Goal: Information Seeking & Learning: Learn about a topic

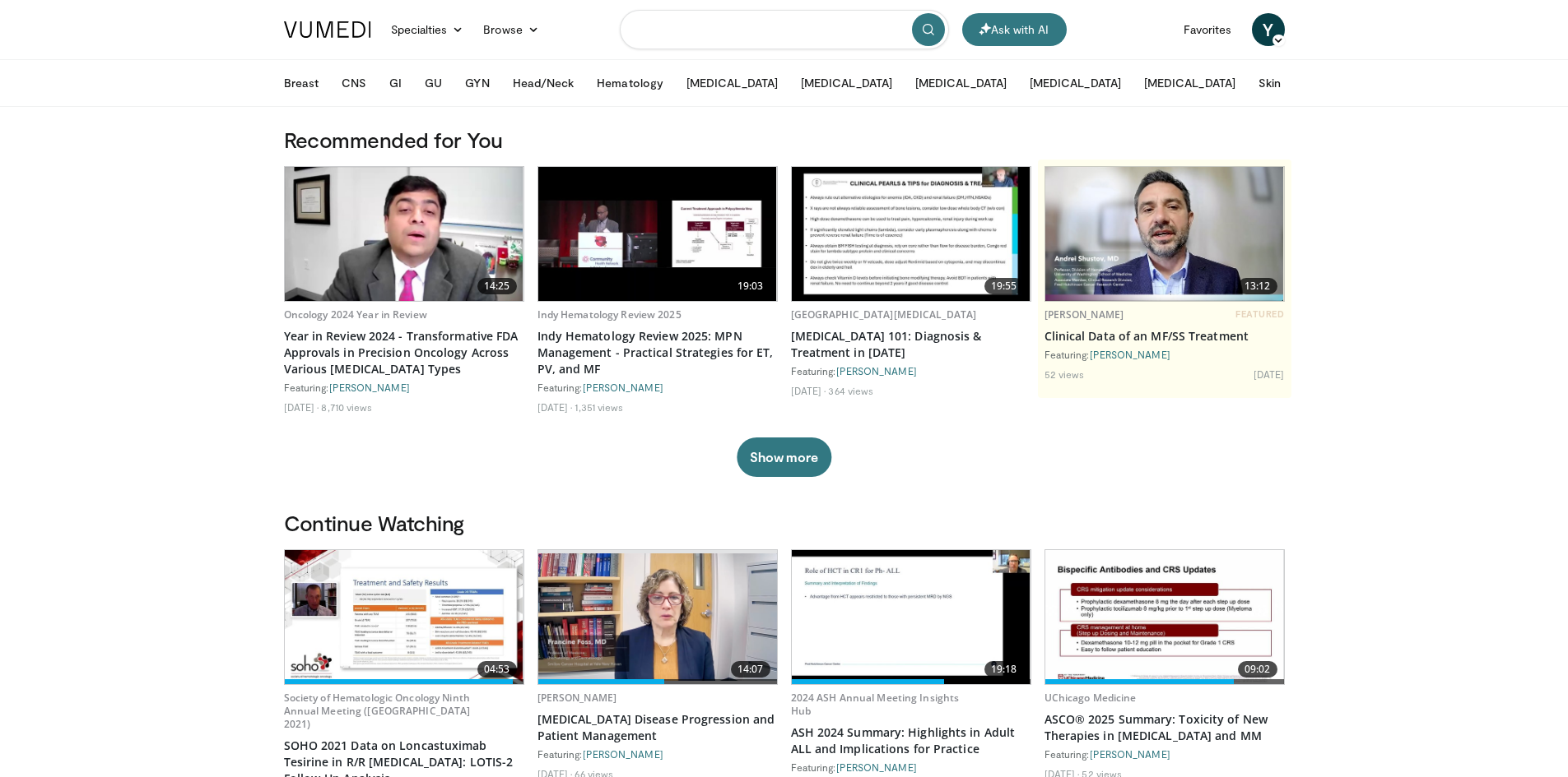
click at [714, 37] on input "Search topics, interventions" at bounding box center [784, 30] width 329 height 39
type input "**********"
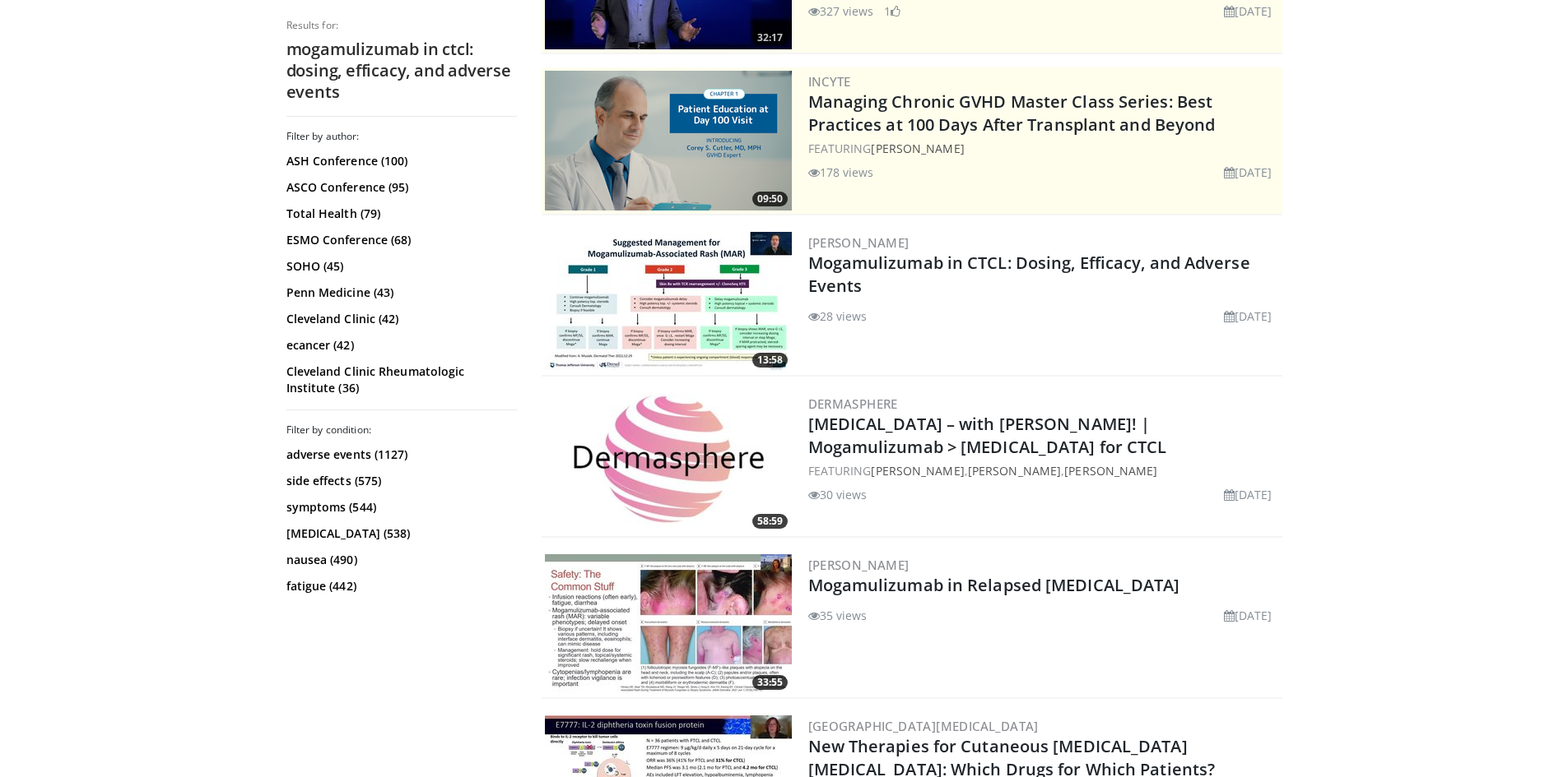
scroll to position [247, 0]
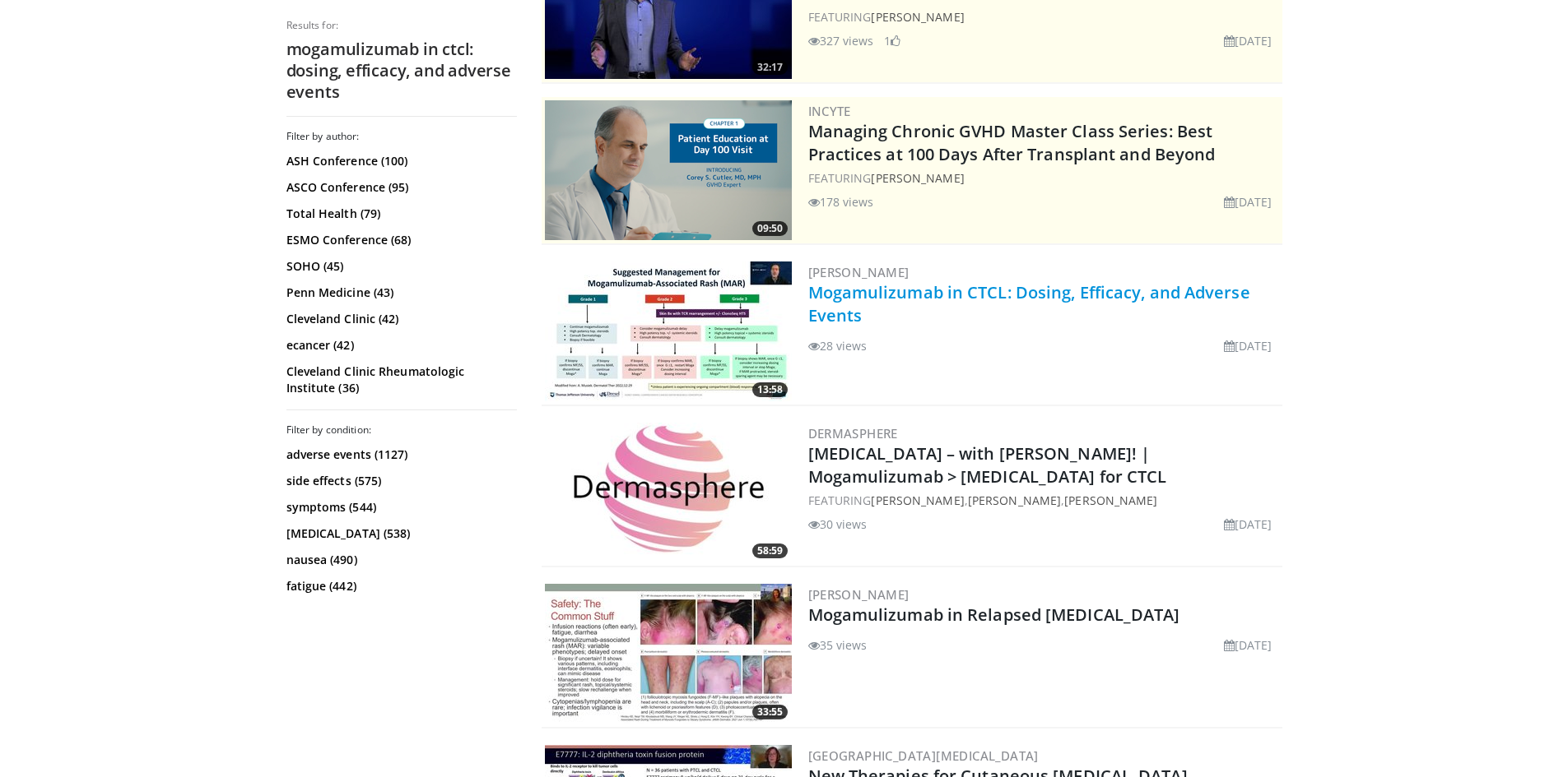
click at [1017, 291] on link "Mogamulizumab in CTCL: Dosing, Efficacy, and Adverse Events" at bounding box center [1029, 304] width 442 height 45
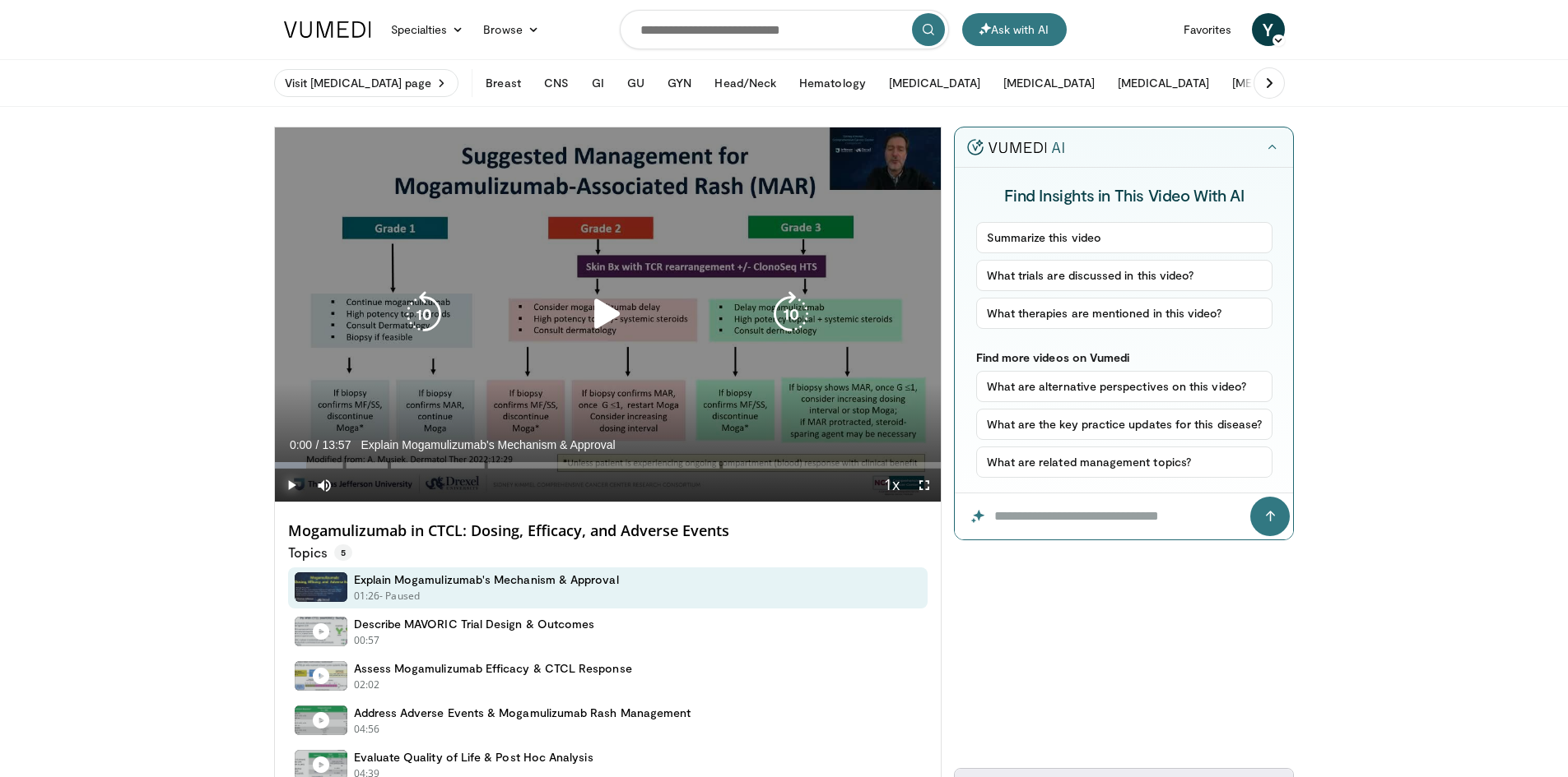
click at [290, 483] on span "Video Player" at bounding box center [291, 484] width 33 height 33
drag, startPoint x: 931, startPoint y: 493, endPoint x: 931, endPoint y: 564, distance: 71.0
click at [931, 493] on span "Video Player" at bounding box center [923, 484] width 33 height 33
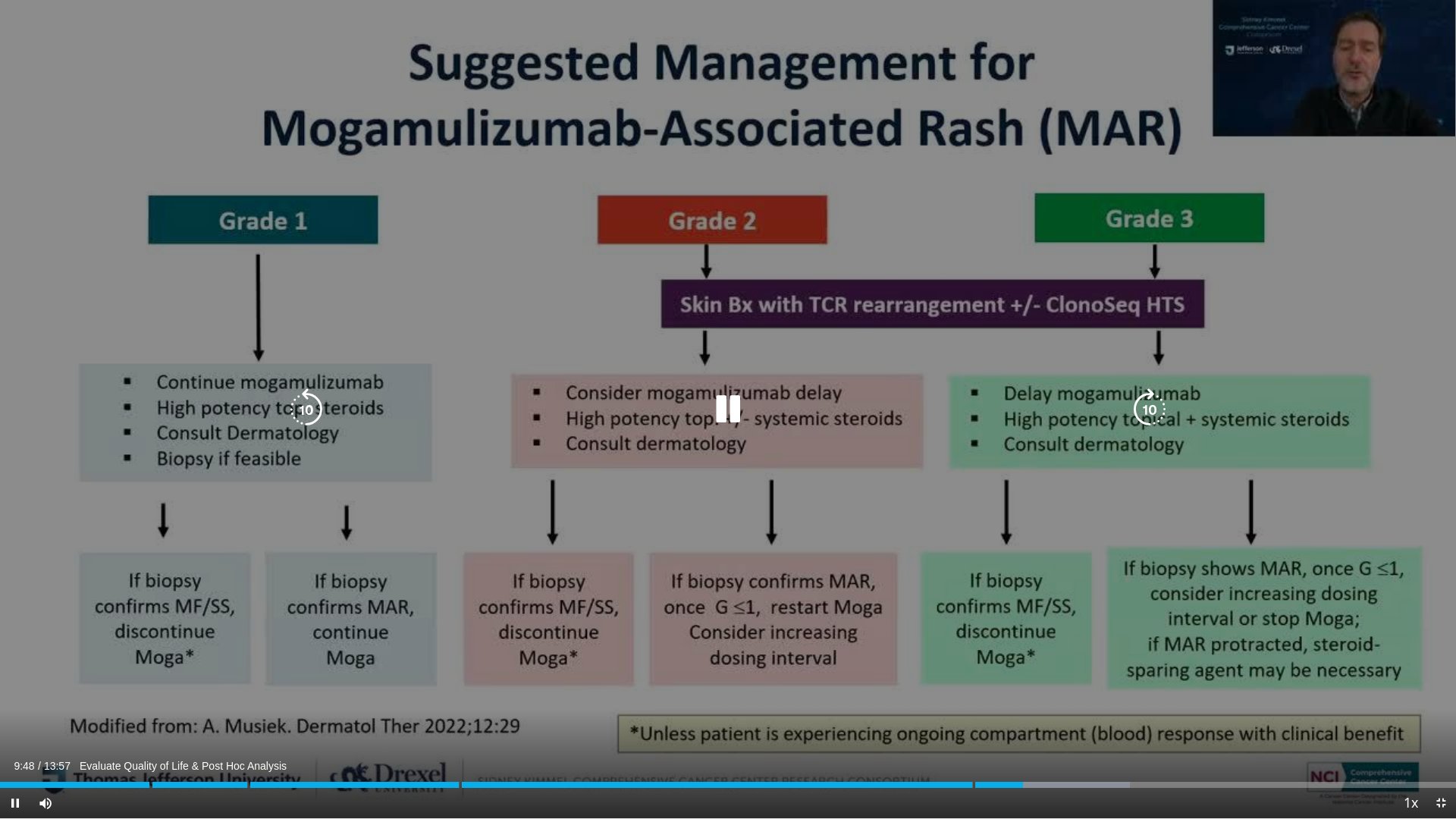
click at [990, 716] on video-js "**********" at bounding box center [728, 410] width 1456 height 819
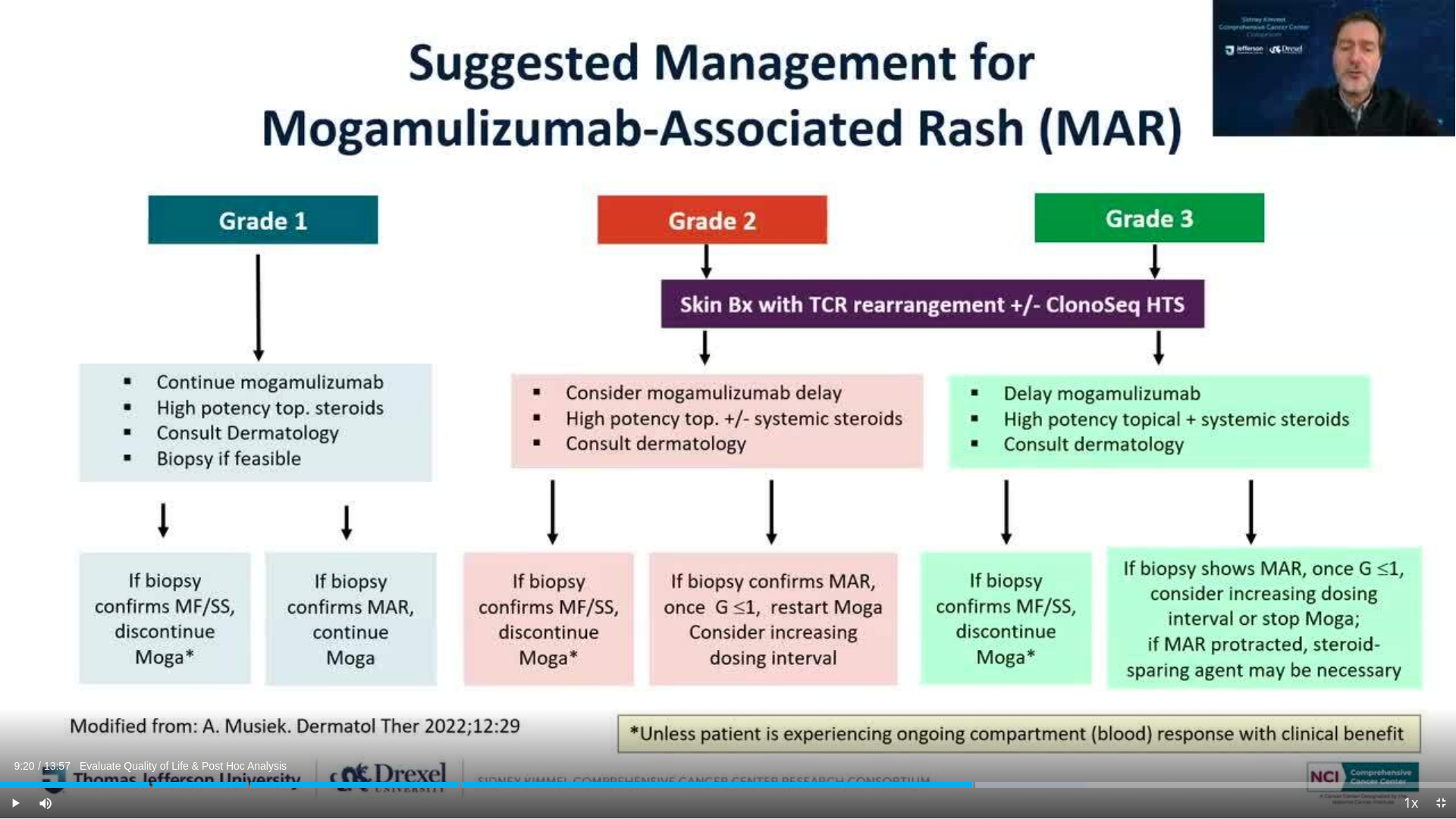
drag, startPoint x: 1023, startPoint y: 783, endPoint x: 975, endPoint y: 790, distance: 48.5
click at [975, 716] on div "Current Time 9:20 / Duration 13:57 Evaluate Quality of Life & Post Hoc Analysis…" at bounding box center [728, 803] width 1456 height 30
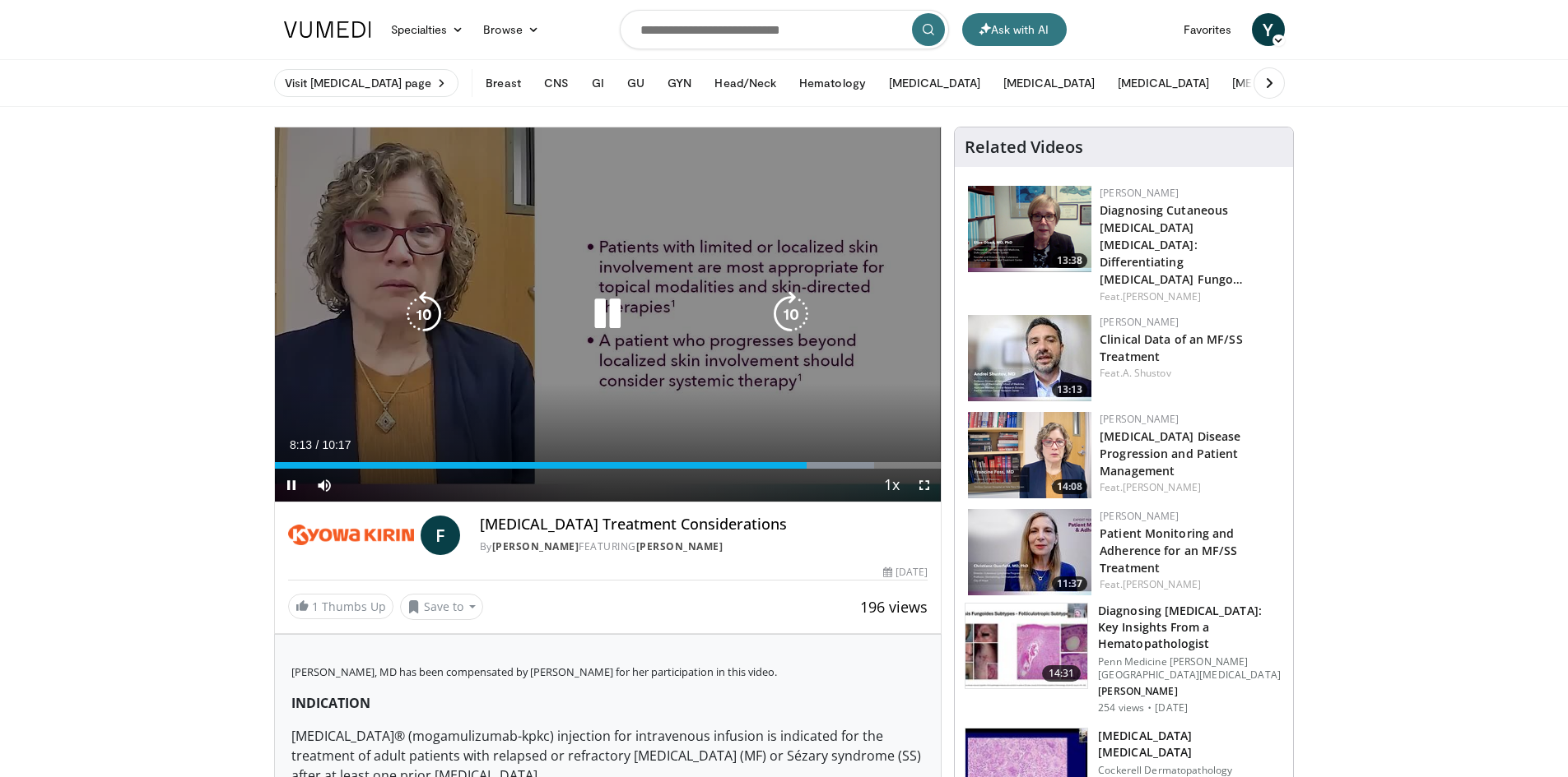
click at [785, 316] on icon "Video Player" at bounding box center [791, 313] width 46 height 46
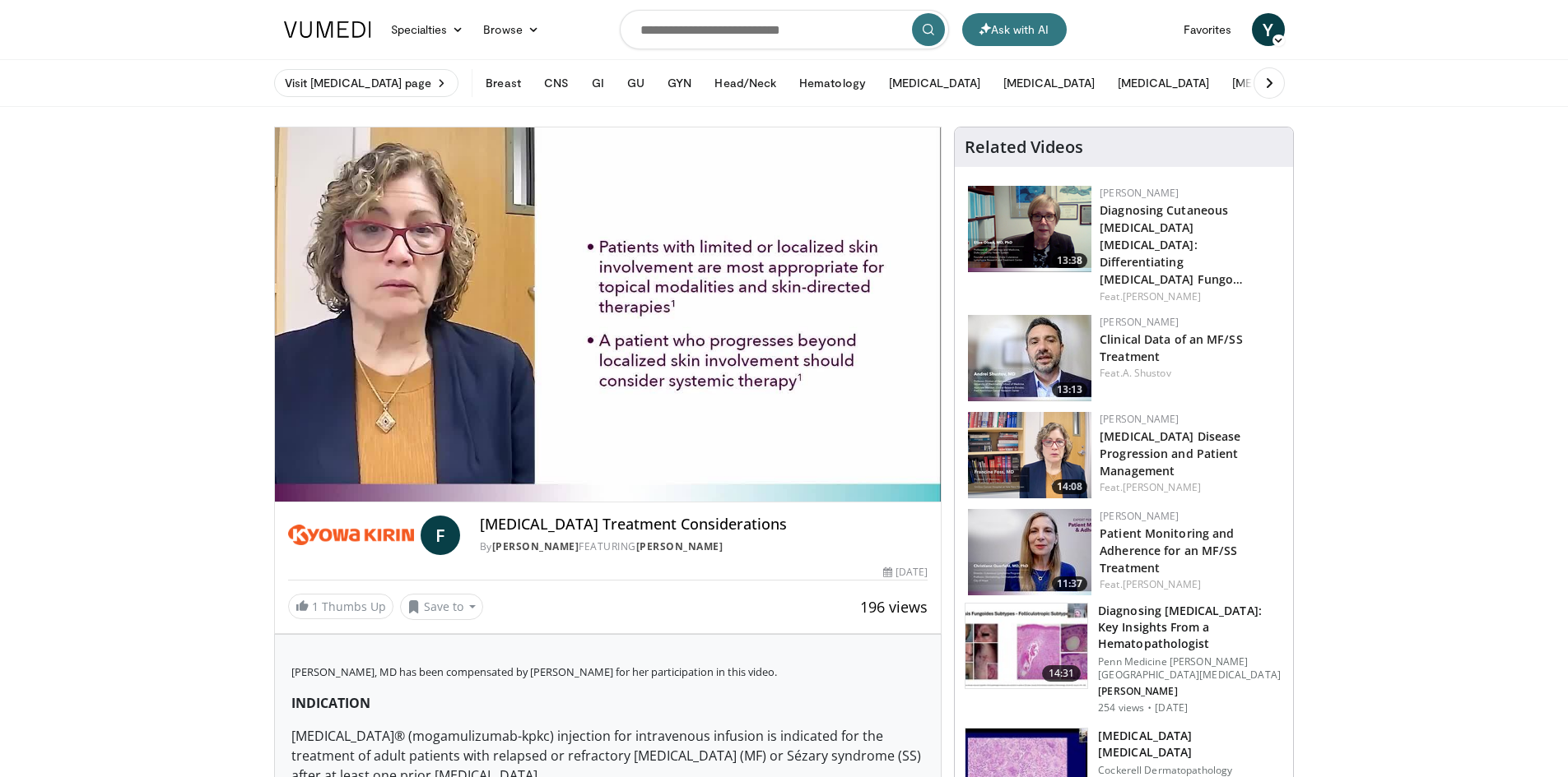
click at [785, 316] on div "10 seconds Tap to unmute" at bounding box center [608, 314] width 667 height 374
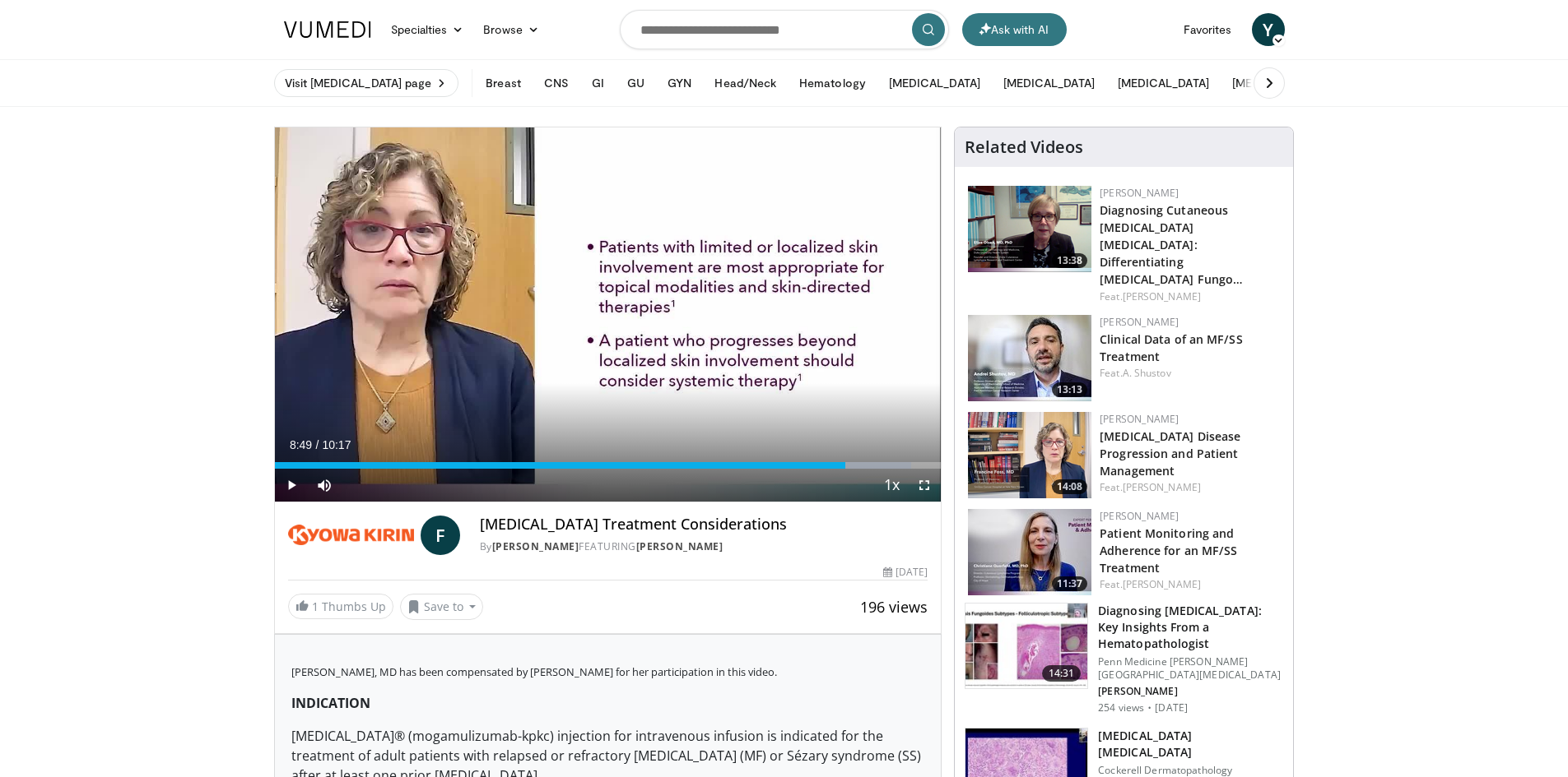
click at [785, 316] on div "10 seconds Tap to unmute" at bounding box center [608, 314] width 667 height 374
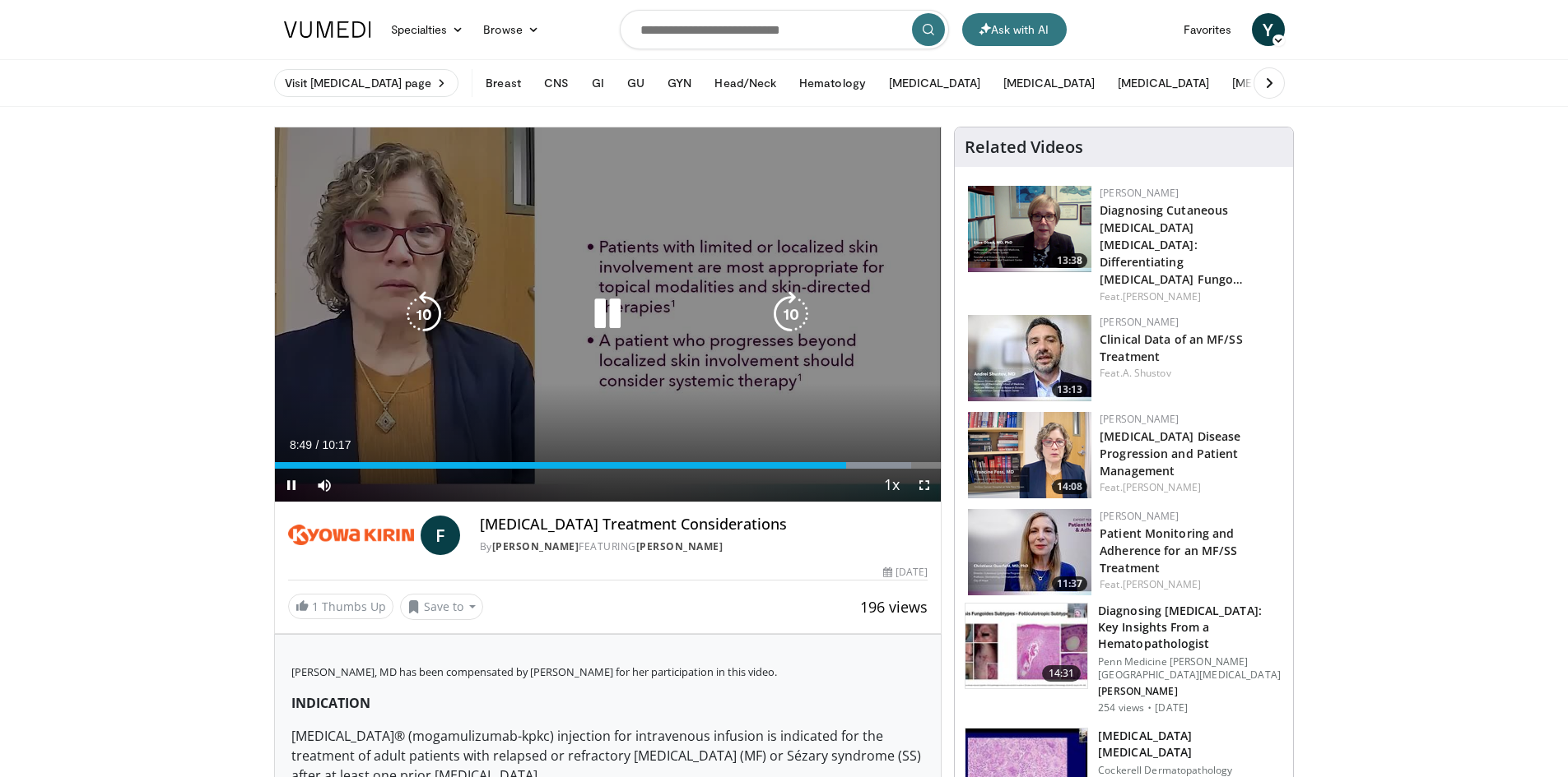
click at [790, 305] on icon "Video Player" at bounding box center [791, 313] width 46 height 46
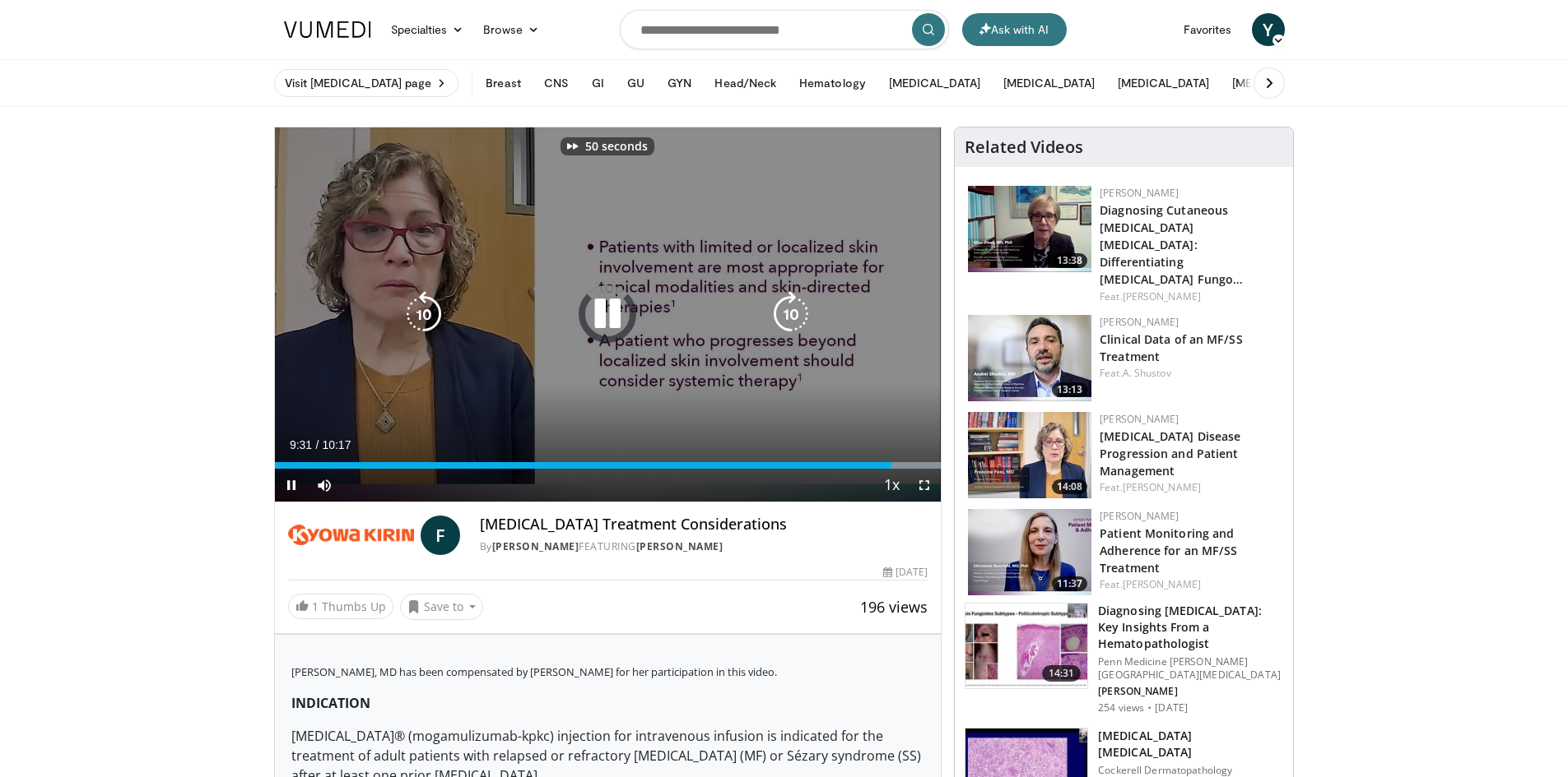
click at [790, 305] on icon "Video Player" at bounding box center [791, 313] width 46 height 46
click at [790, 310] on icon "Video Player" at bounding box center [791, 313] width 46 height 46
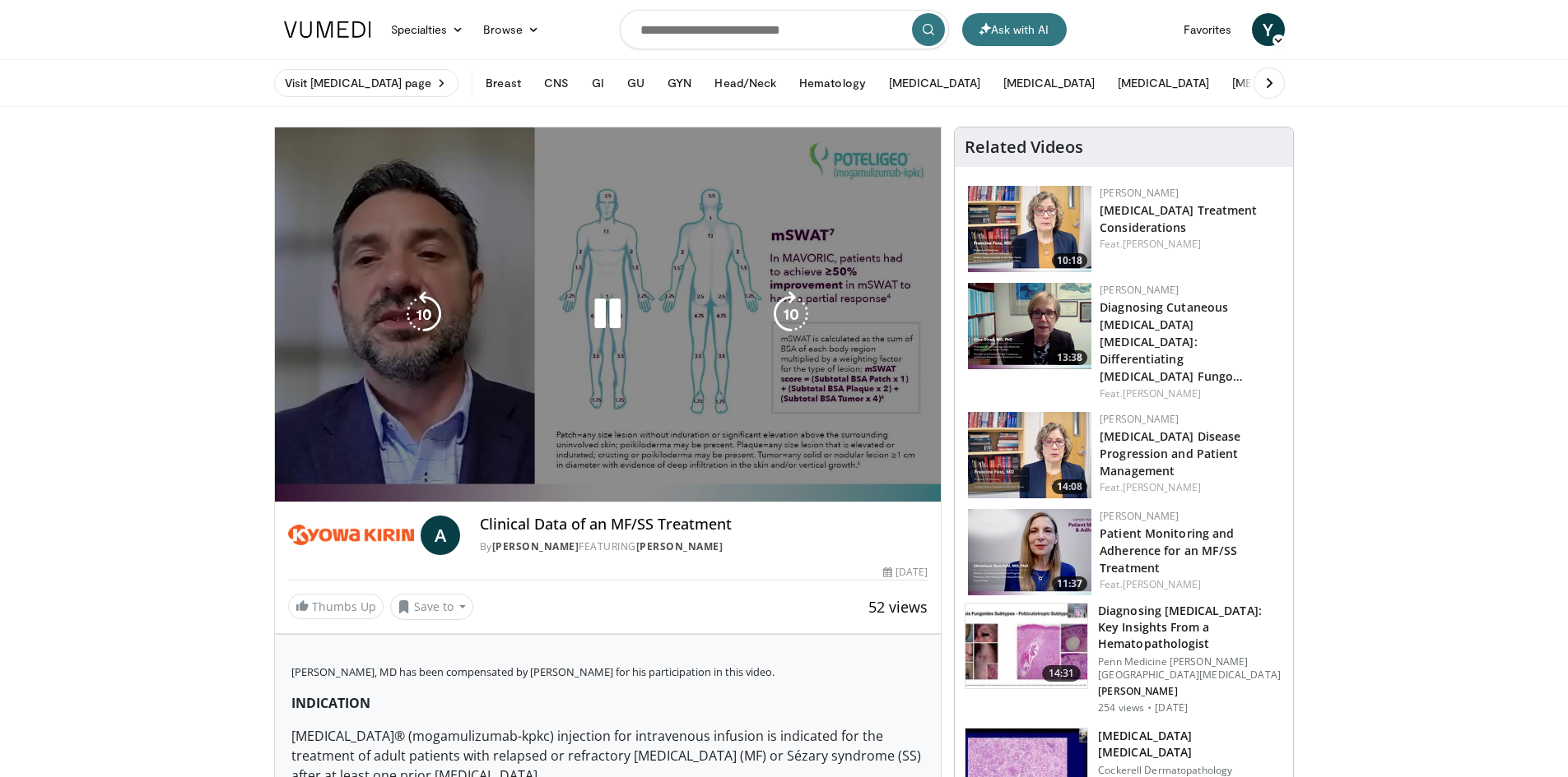
click at [802, 316] on icon "Video Player" at bounding box center [791, 313] width 46 height 46
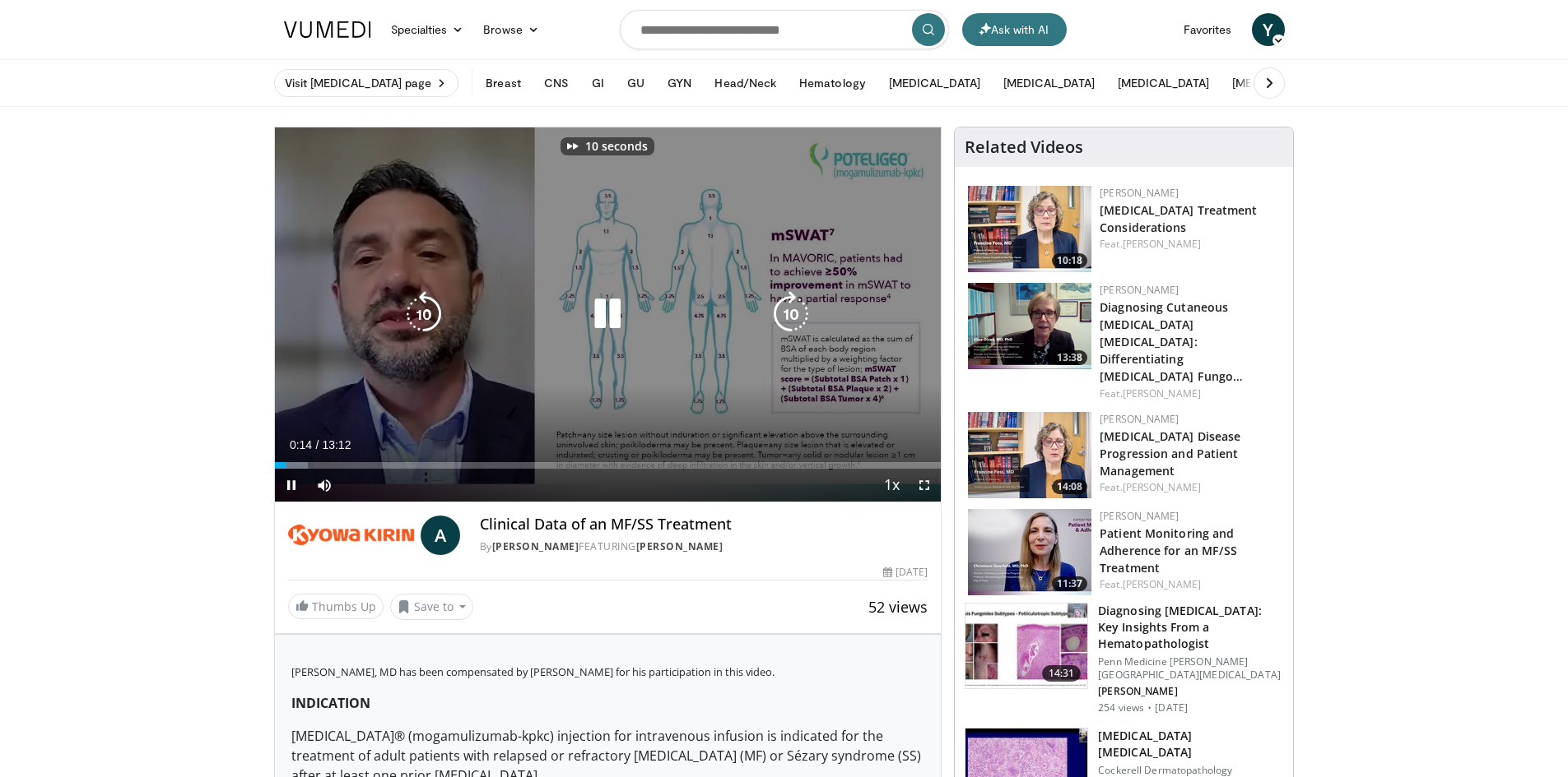
click at [802, 316] on icon "Video Player" at bounding box center [791, 313] width 46 height 46
click at [806, 315] on icon "Video Player" at bounding box center [791, 313] width 46 height 46
click at [802, 314] on icon "Video Player" at bounding box center [791, 313] width 46 height 46
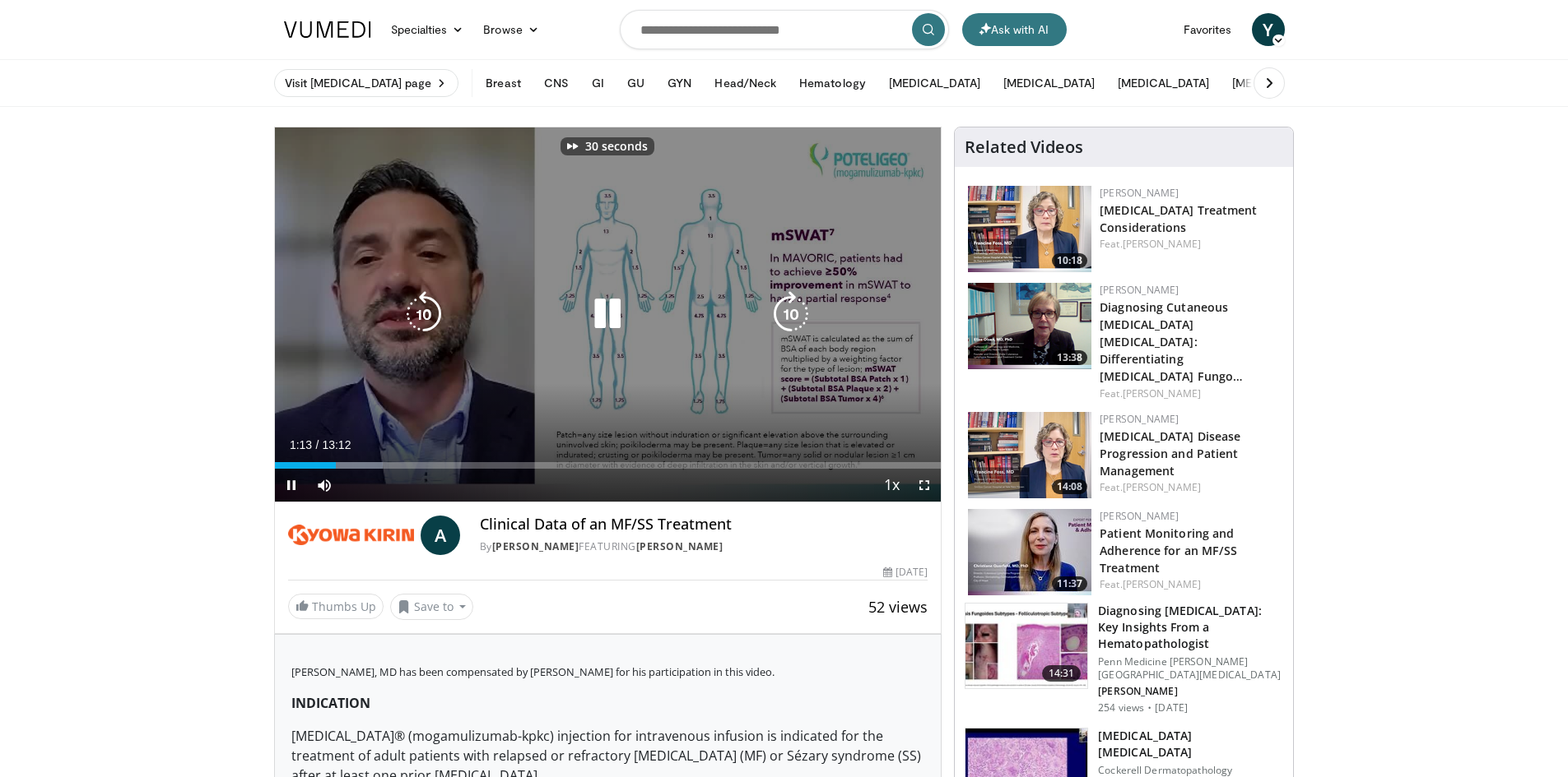
click at [802, 314] on icon "Video Player" at bounding box center [791, 313] width 46 height 46
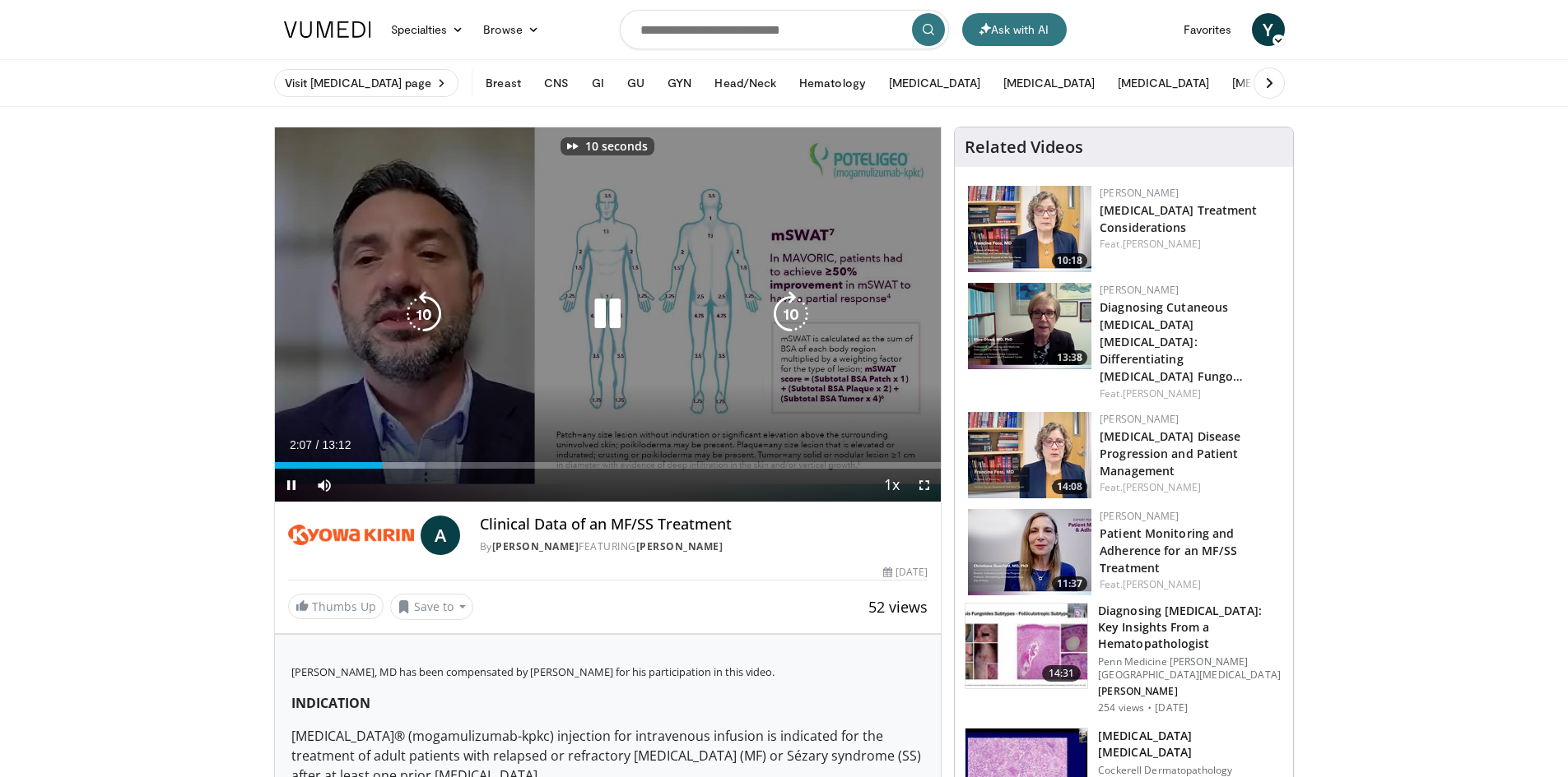
click at [802, 314] on icon "Video Player" at bounding box center [791, 313] width 46 height 46
click at [796, 314] on icon "Video Player" at bounding box center [791, 313] width 46 height 46
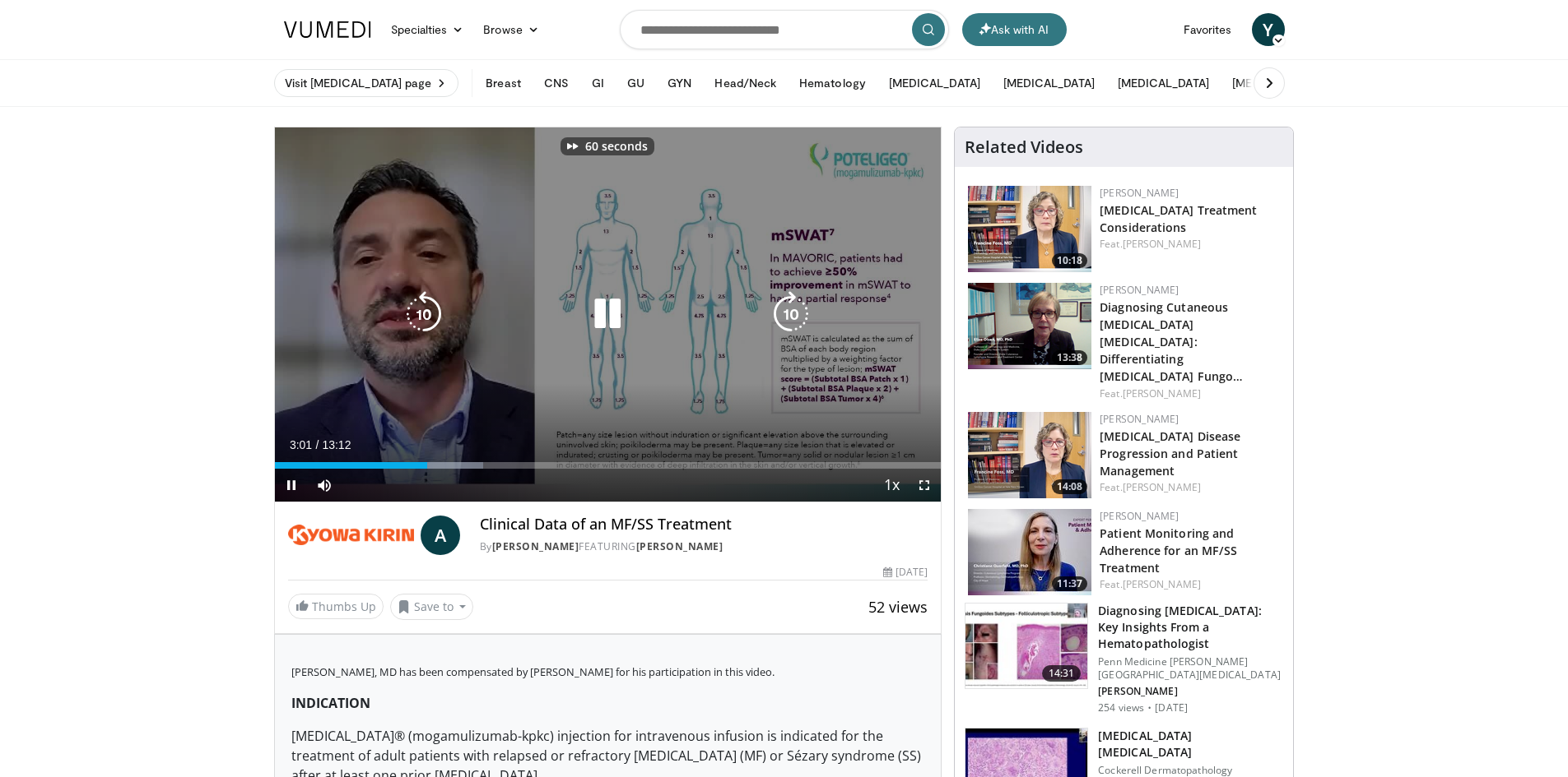
click at [795, 313] on icon "Video Player" at bounding box center [791, 313] width 46 height 46
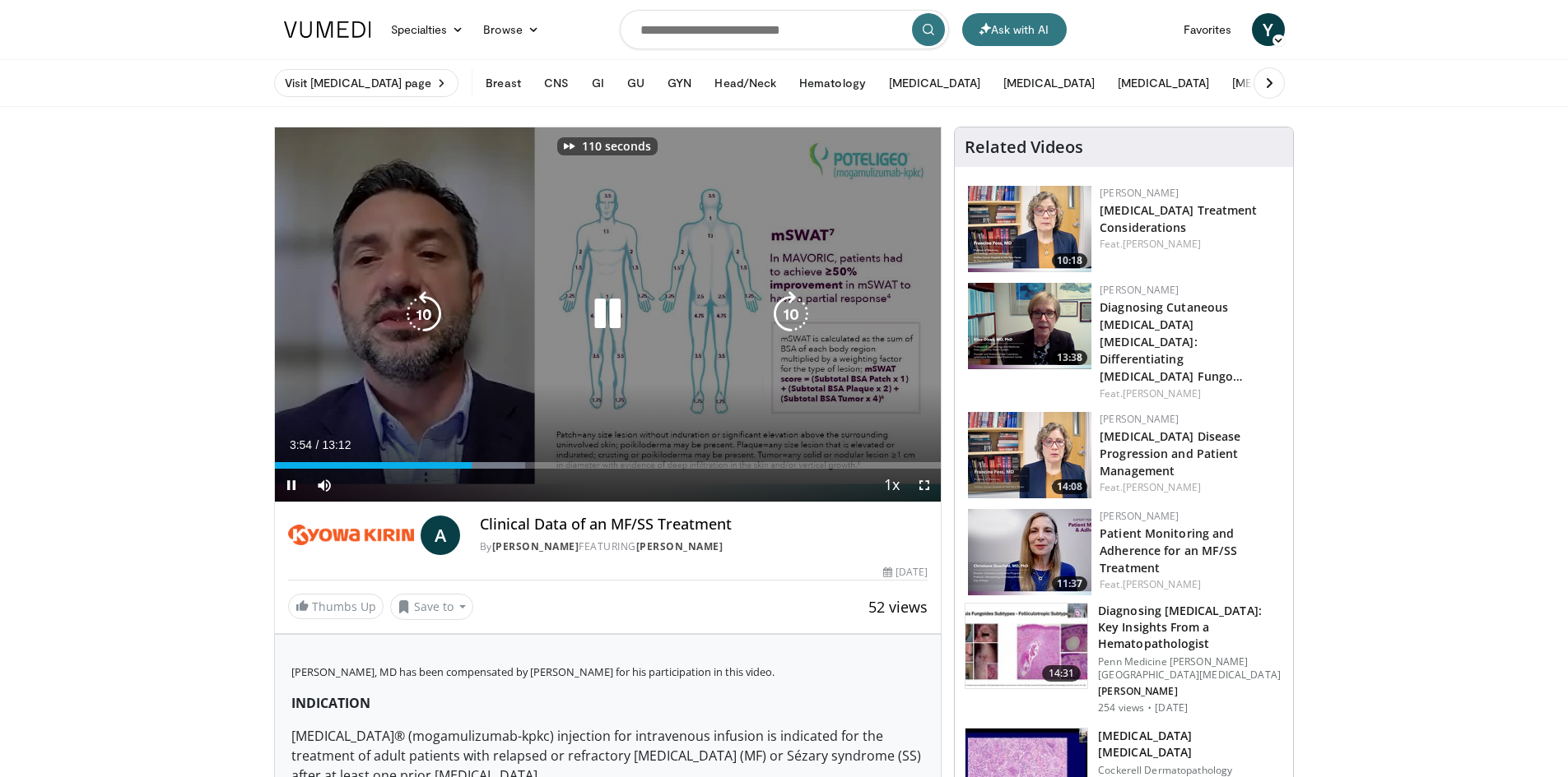
click at [795, 313] on icon "Video Player" at bounding box center [791, 313] width 46 height 46
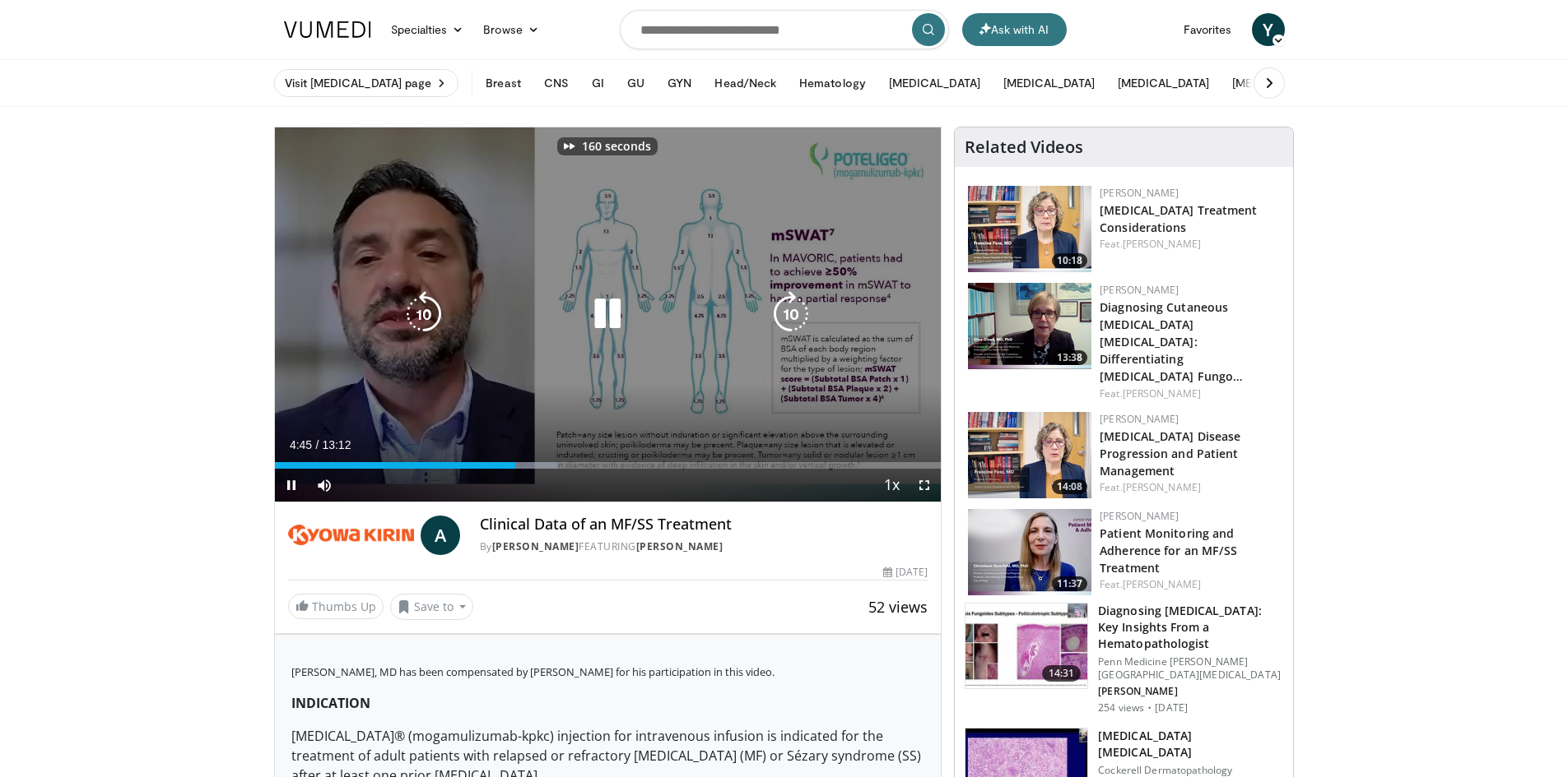
click at [795, 313] on icon "Video Player" at bounding box center [791, 313] width 46 height 46
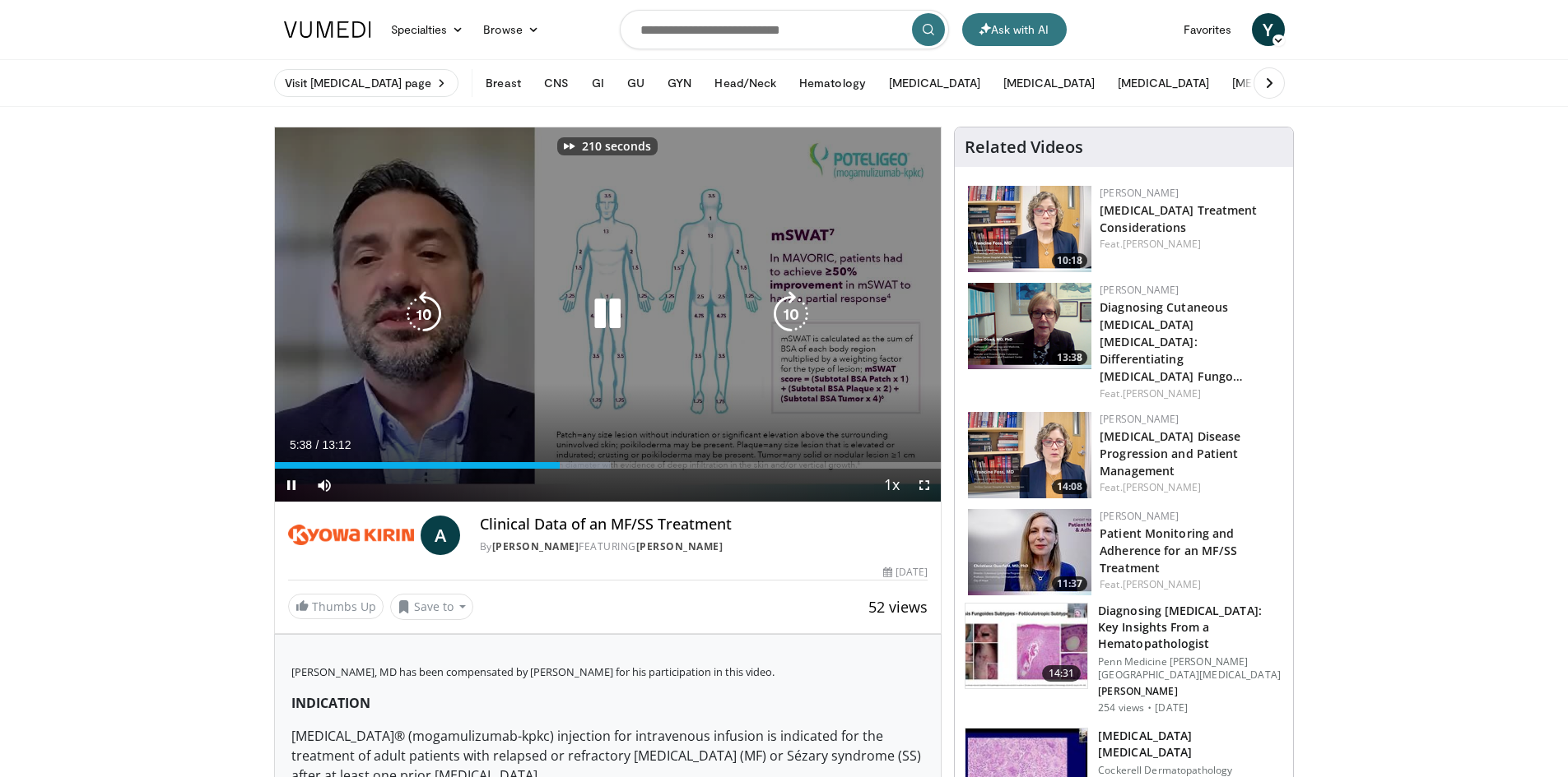
click at [795, 313] on icon "Video Player" at bounding box center [791, 313] width 46 height 46
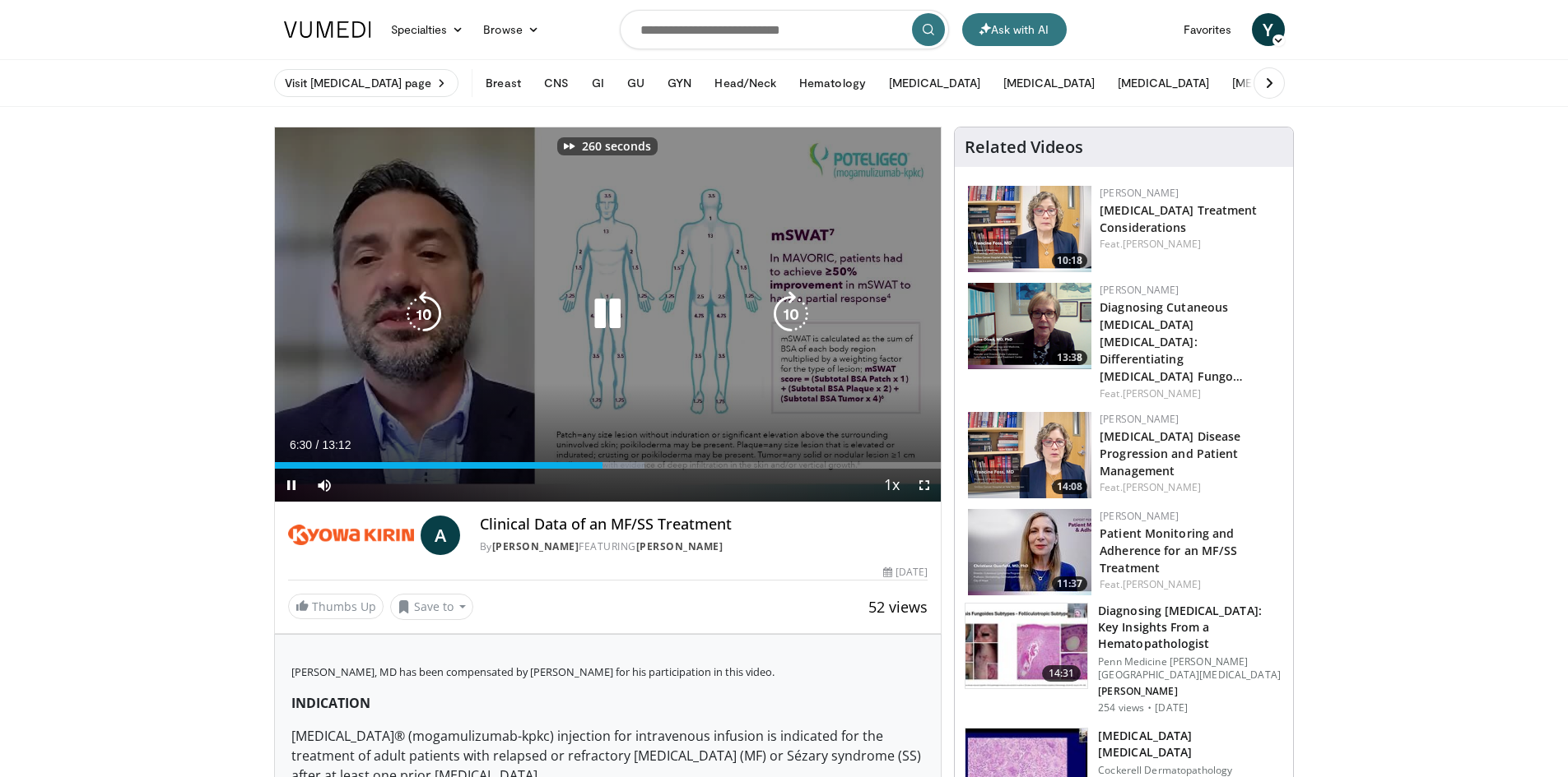
click at [795, 313] on icon "Video Player" at bounding box center [791, 313] width 46 height 46
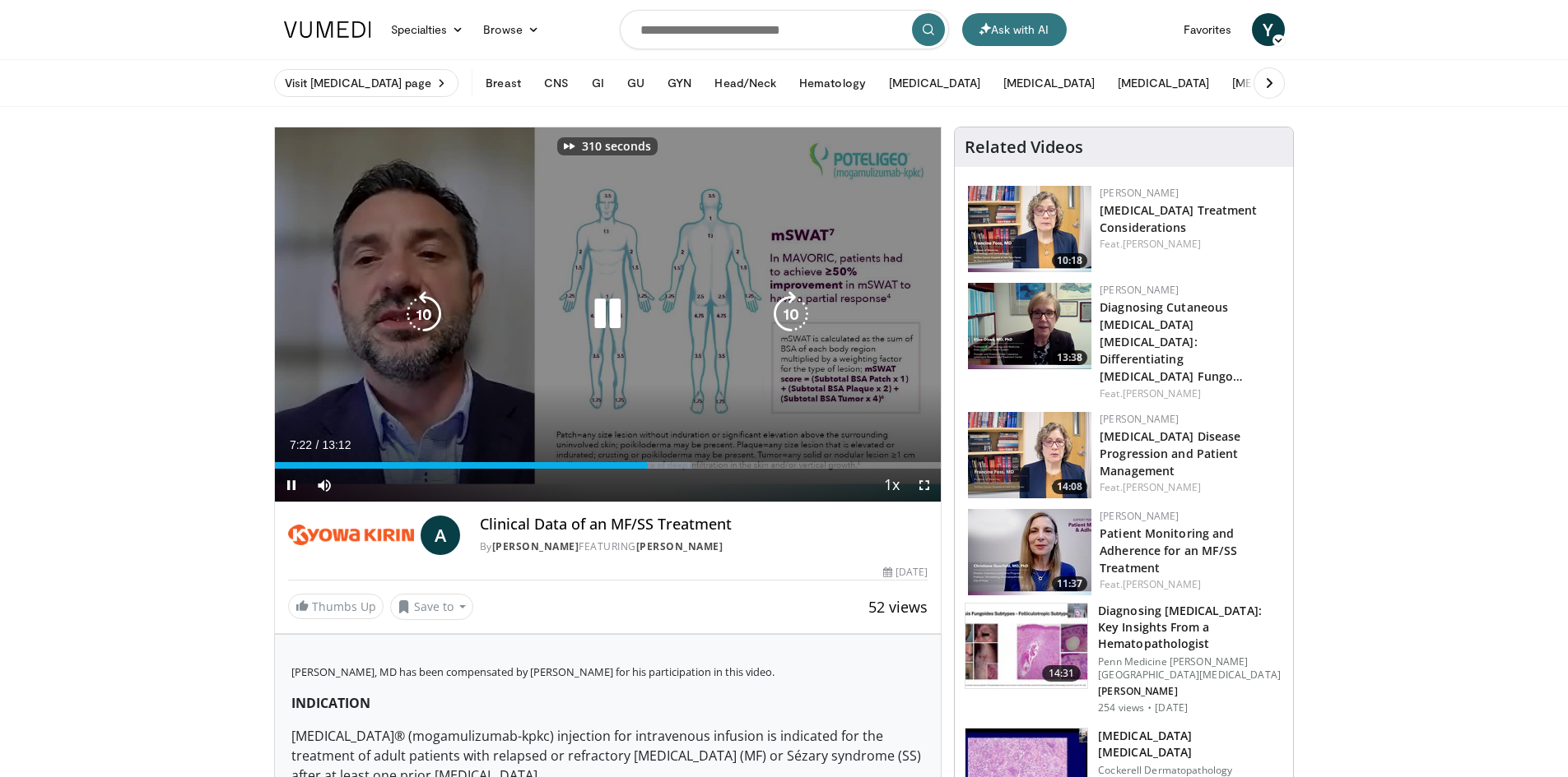
click at [795, 313] on icon "Video Player" at bounding box center [791, 313] width 46 height 46
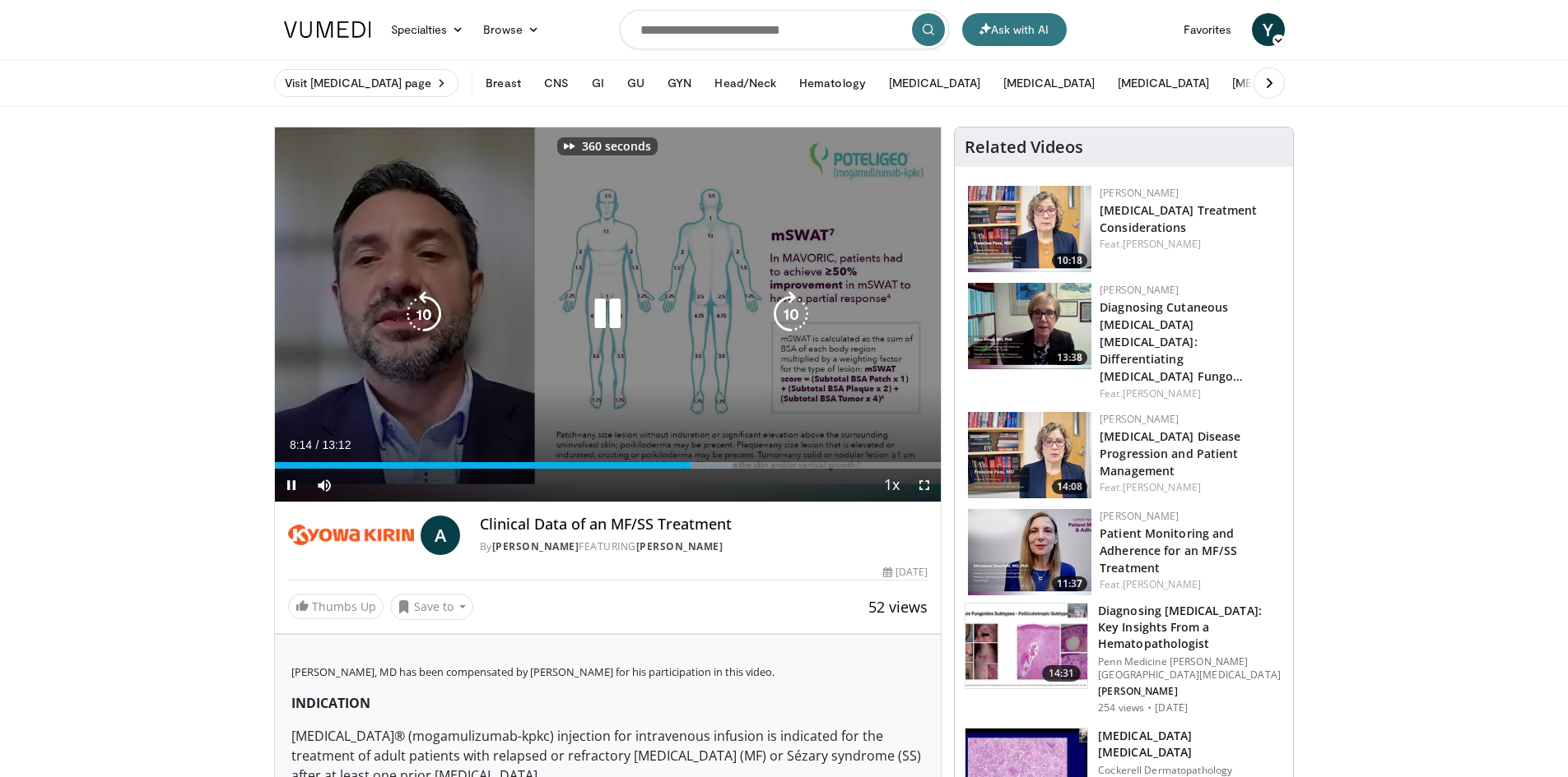
click at [795, 313] on icon "Video Player" at bounding box center [791, 313] width 46 height 46
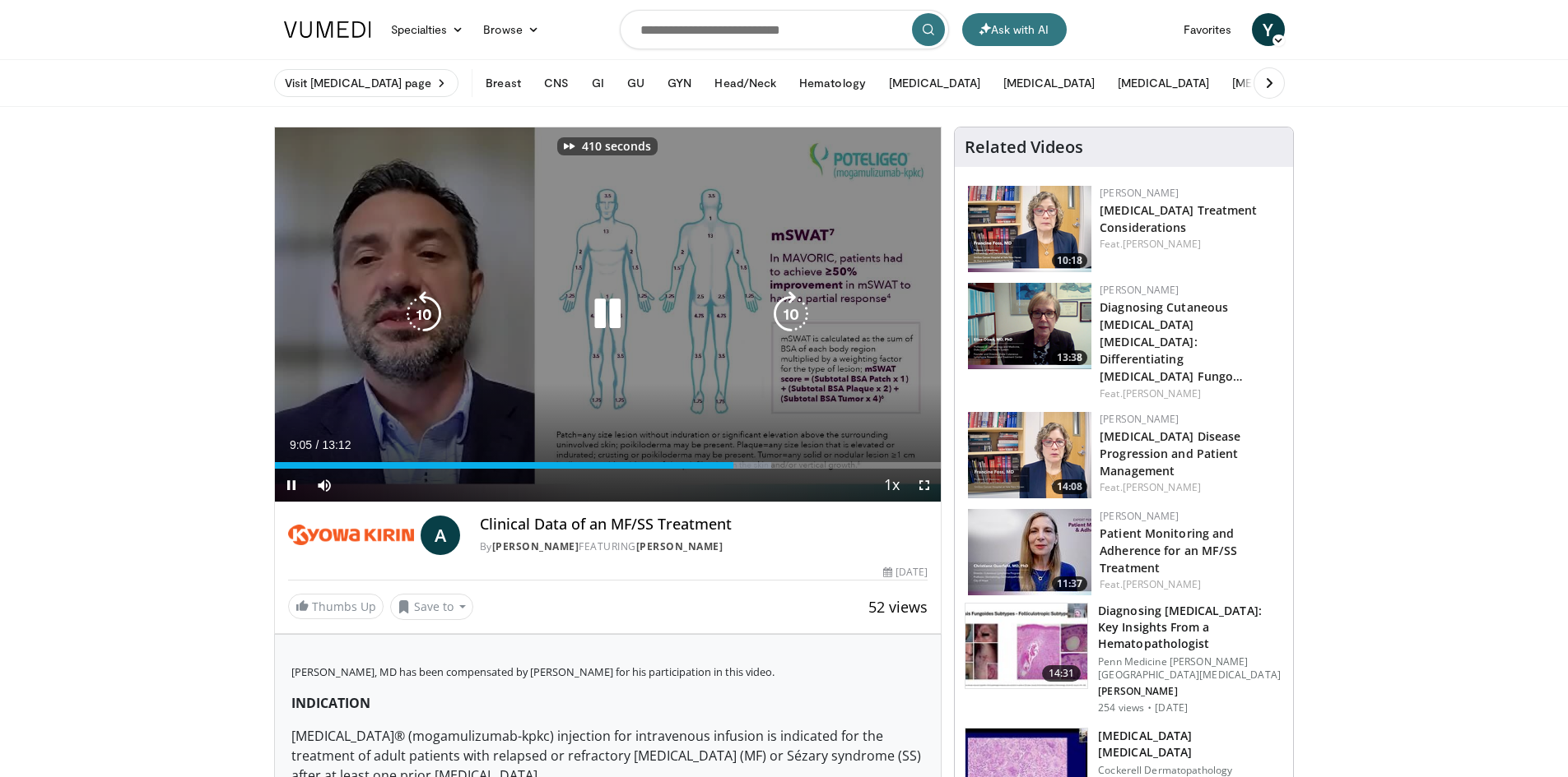
click at [795, 313] on icon "Video Player" at bounding box center [791, 313] width 46 height 46
click at [794, 316] on icon "Video Player" at bounding box center [791, 313] width 46 height 46
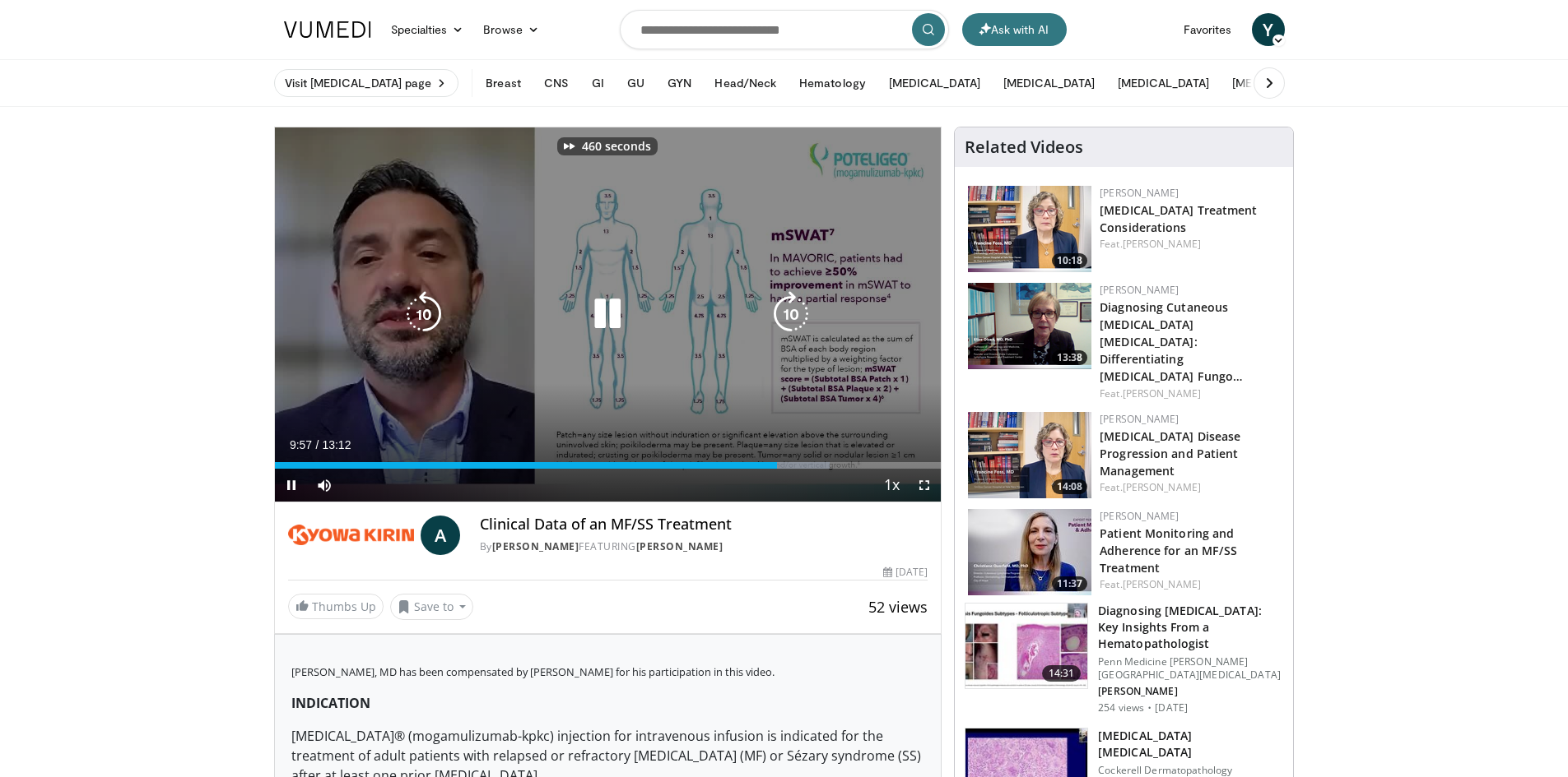
click at [793, 316] on icon "Video Player" at bounding box center [791, 313] width 46 height 46
click at [793, 317] on icon "Video Player" at bounding box center [791, 313] width 46 height 46
click at [793, 318] on icon "Video Player" at bounding box center [791, 313] width 46 height 46
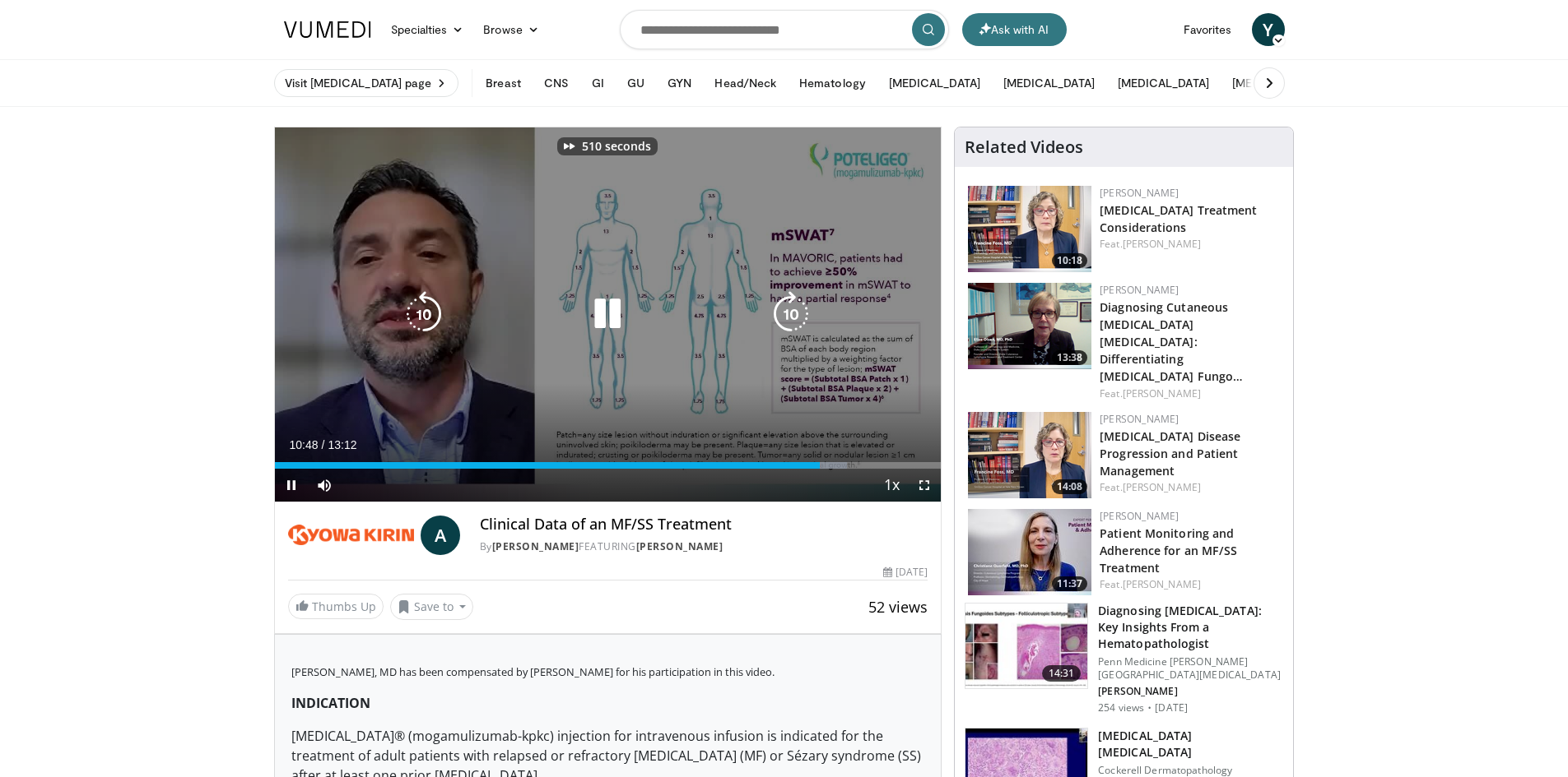
click at [793, 318] on icon "Video Player" at bounding box center [791, 313] width 46 height 46
